Goal: Transaction & Acquisition: Purchase product/service

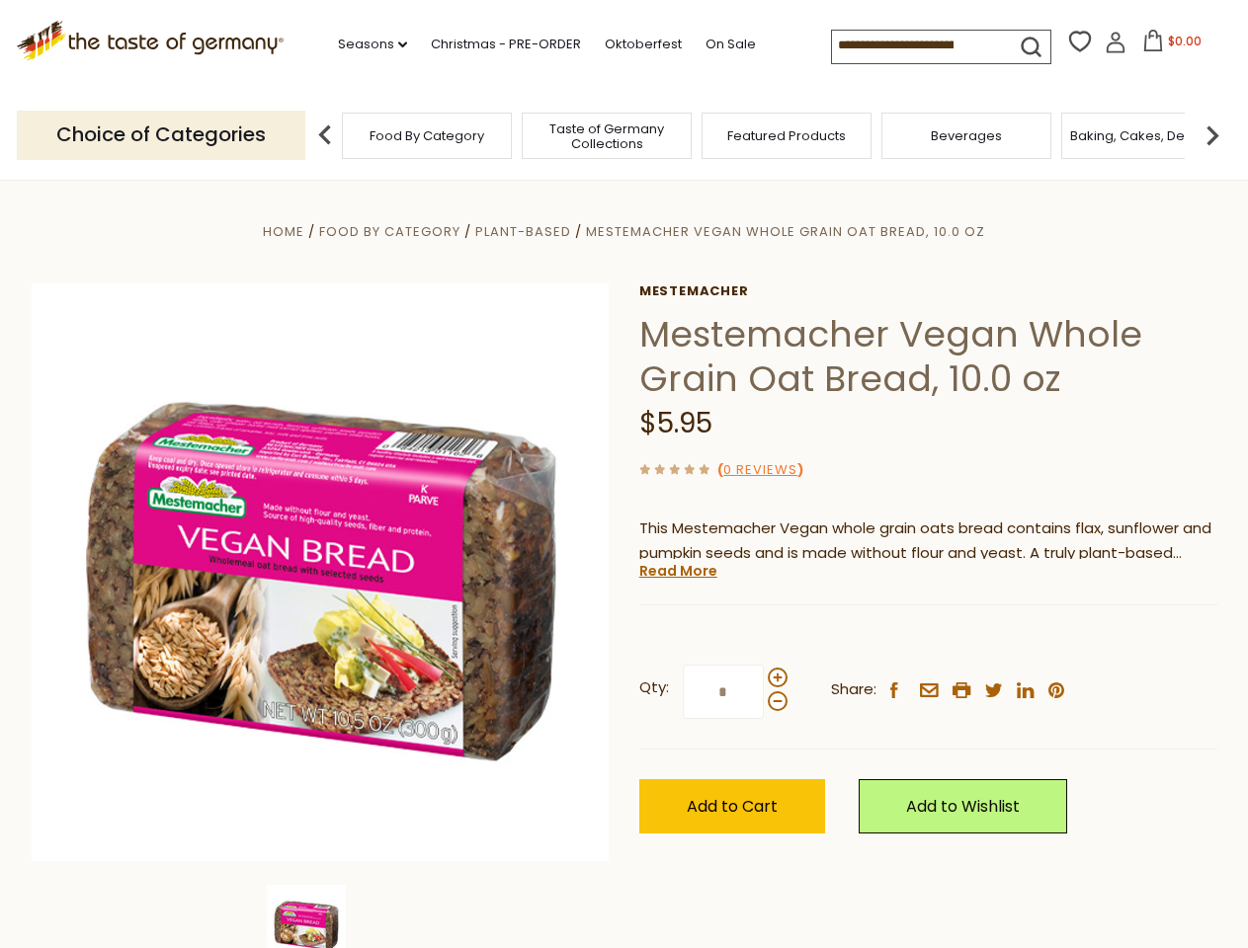
click at [623, 474] on div "Home Food By Category Plant-Based Mestemacher Vegan Whole Grain Oat Bread, 10.0…" at bounding box center [624, 599] width 1215 height 761
click at [365, 44] on link "Seasons dropdown_arrow" at bounding box center [372, 45] width 69 height 22
click at [917, 45] on input at bounding box center [915, 45] width 167 height 28
click at [1168, 46] on span "$0.00" at bounding box center [1185, 41] width 34 height 17
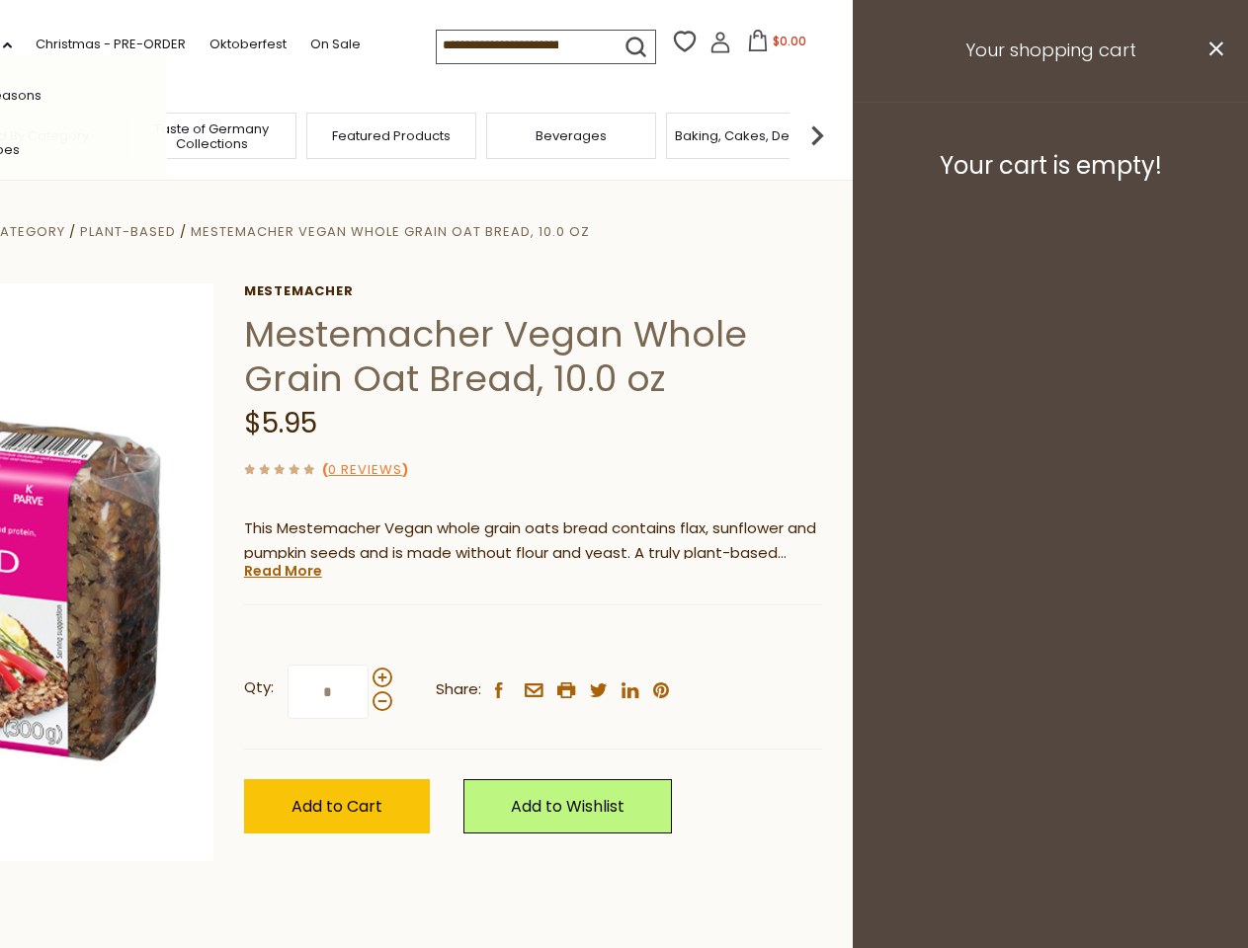
click at [325, 134] on header "Free Shipping Starts at $80.00. Varies by Region. Exclusions Apply. Click here …" at bounding box center [229, 90] width 1248 height 181
click at [1212, 134] on footer "Your cart is empty!" at bounding box center [1050, 165] width 395 height 127
click at [623, 564] on div "Mestemacher Mestemacher Vegan Whole Grain Oat Bread, 10.0 oz $5.95 ( 0 Reviews …" at bounding box center [533, 581] width 578 height 595
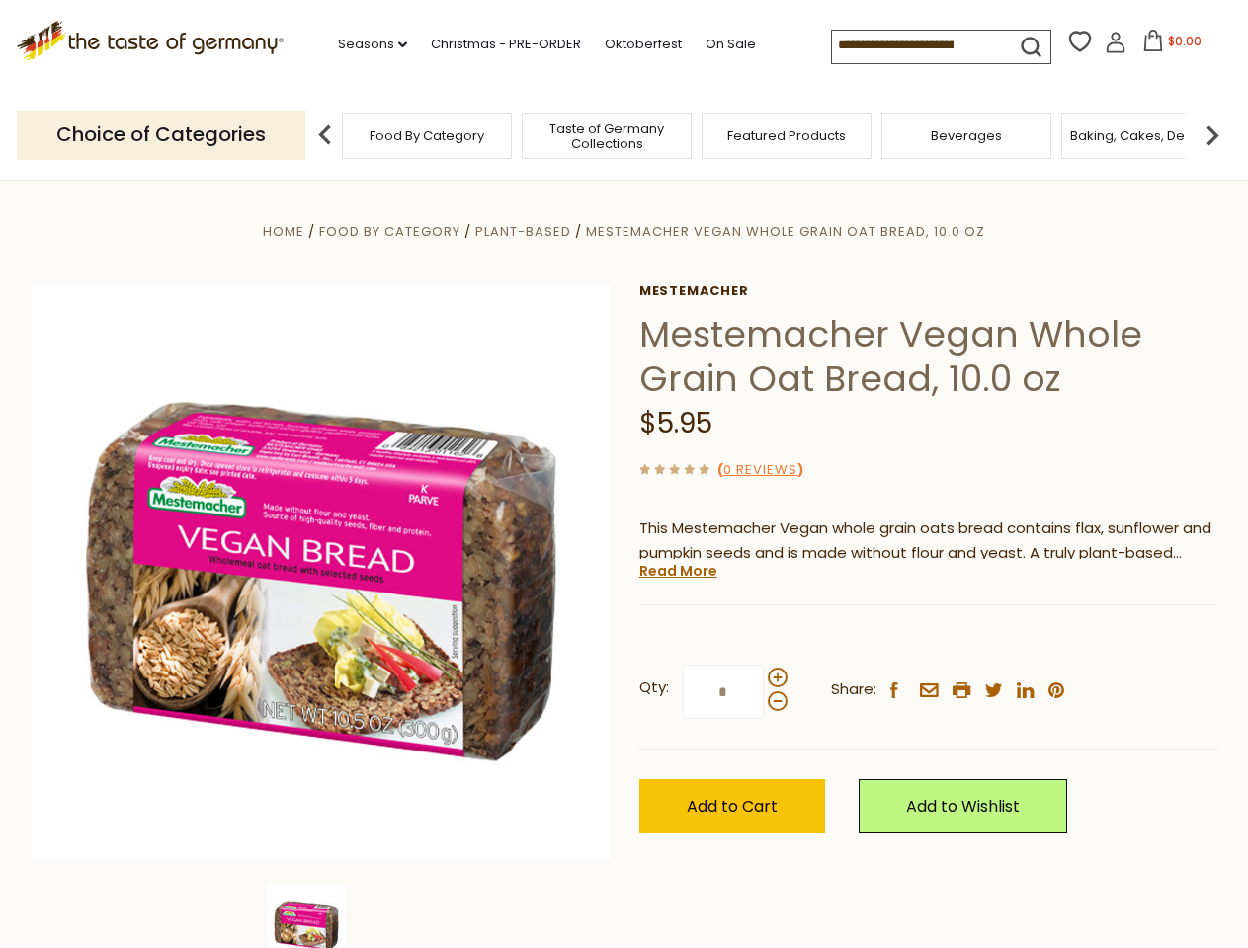
click at [320, 917] on div "Home Food By Category Plant-Based Mestemacher Vegan Whole Grain Oat Bread, 10.0…" at bounding box center [624, 599] width 1215 height 761
click at [677, 571] on link "Read More" at bounding box center [678, 571] width 78 height 20
